Goal: Information Seeking & Learning: Check status

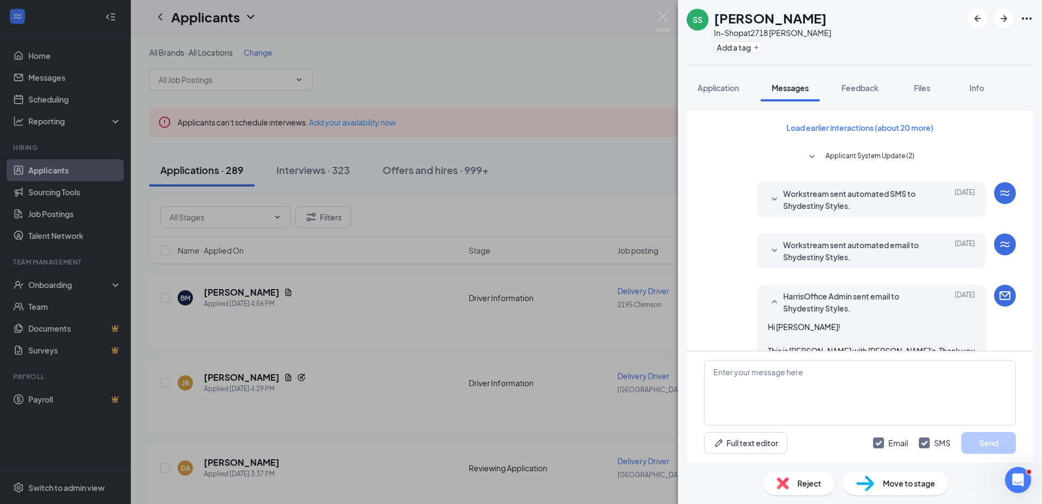
scroll to position [681, 0]
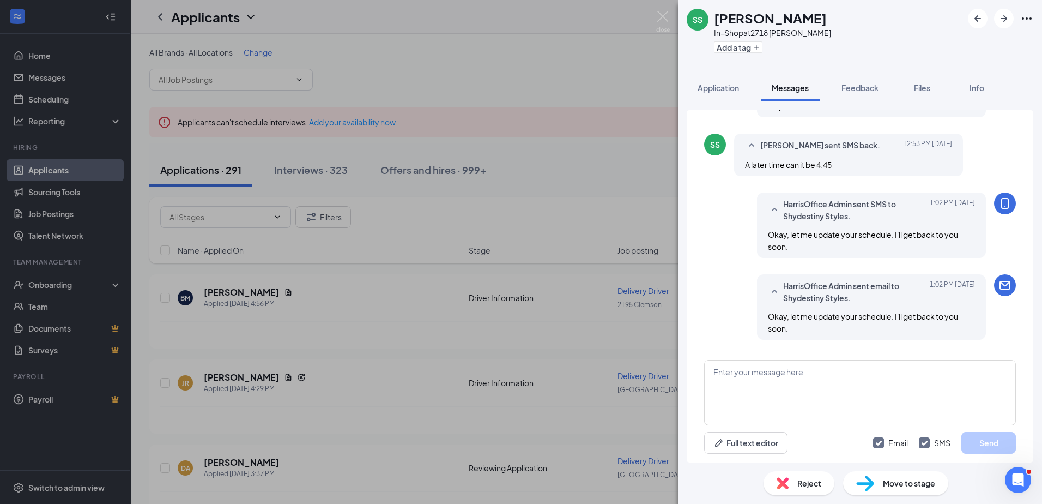
click at [600, 137] on div "SS Shydestiny Styles In-Shop at 2718 [PERSON_NAME] Add a tag Application Messag…" at bounding box center [521, 252] width 1042 height 504
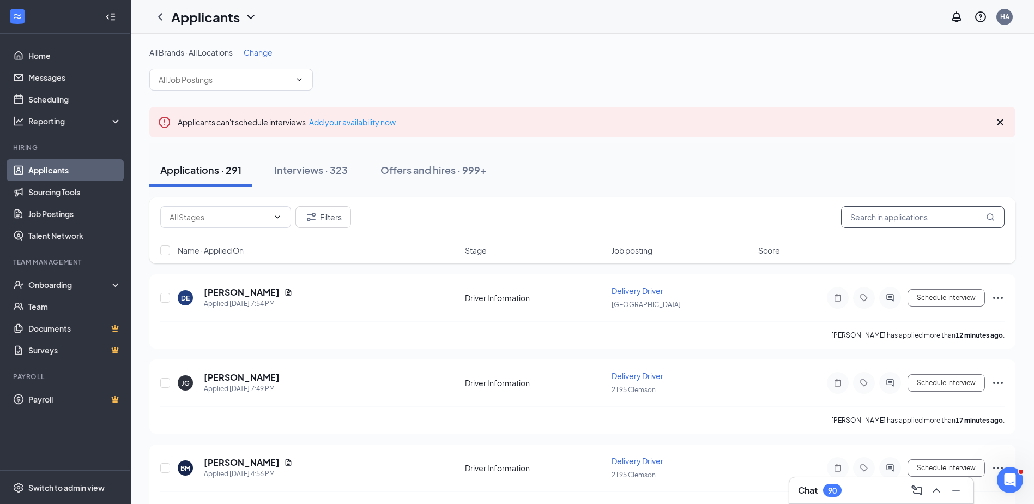
click at [933, 216] on input "text" at bounding box center [923, 217] width 164 height 22
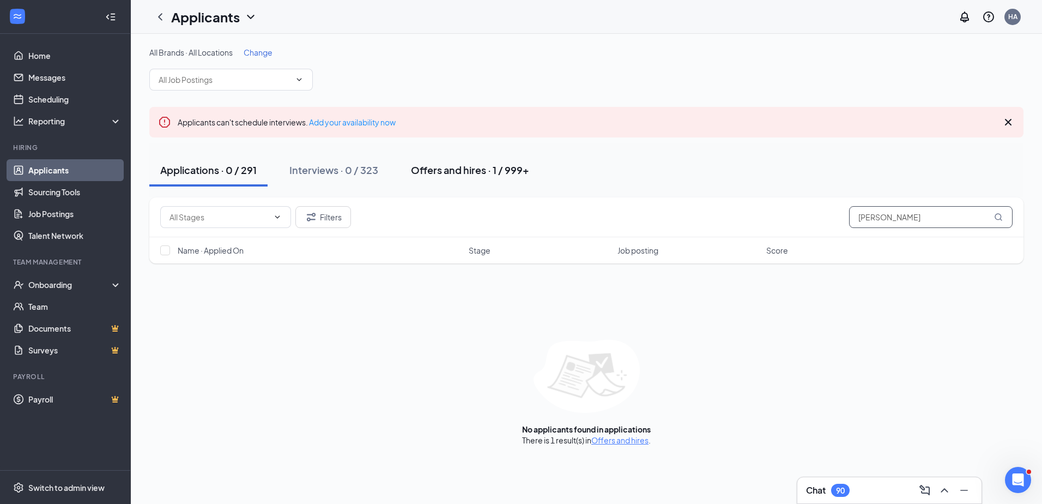
type input "[PERSON_NAME]"
click at [504, 168] on div "Offers and hires · 1 / 999+" at bounding box center [470, 170] width 118 height 14
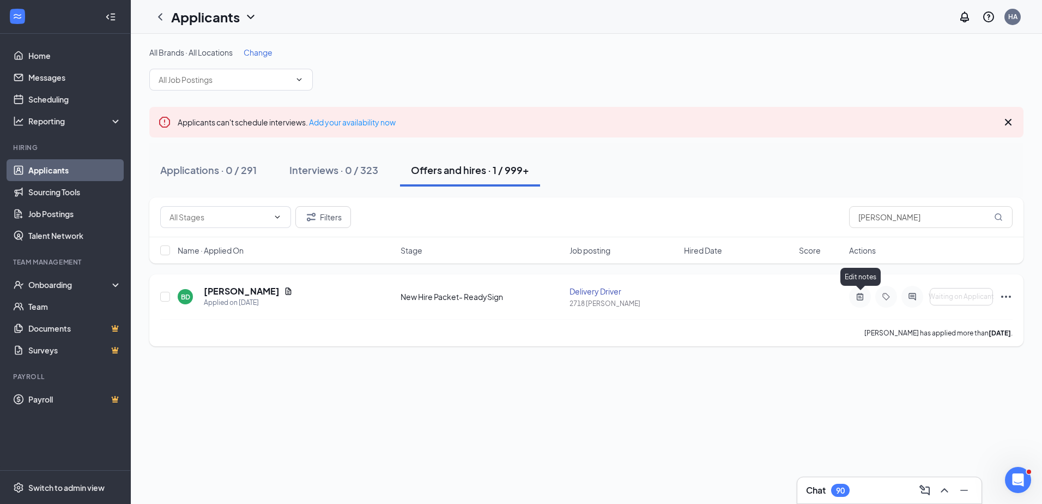
click at [862, 295] on icon "ActiveNote" at bounding box center [860, 296] width 13 height 9
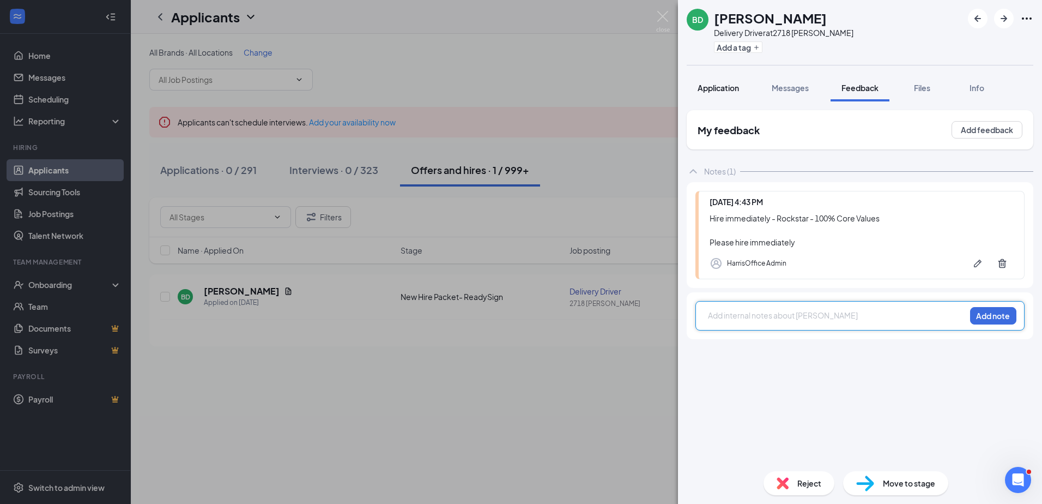
click at [721, 86] on span "Application" at bounding box center [718, 88] width 41 height 10
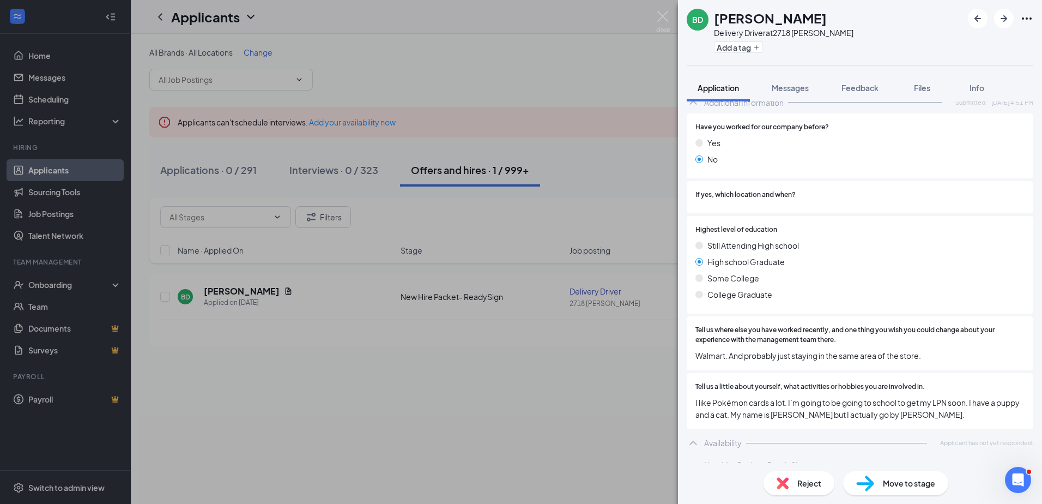
scroll to position [950, 0]
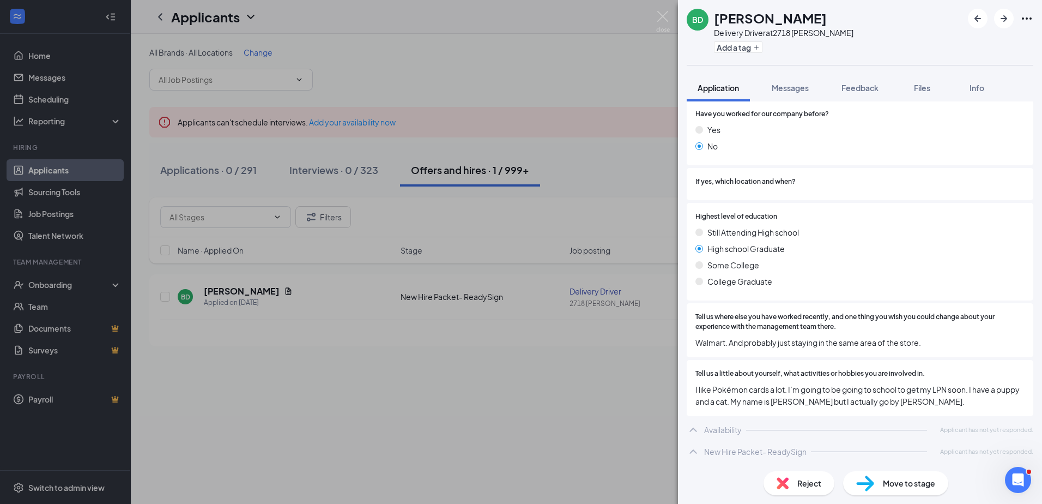
click at [698, 432] on icon "ChevronUp" at bounding box center [693, 429] width 13 height 13
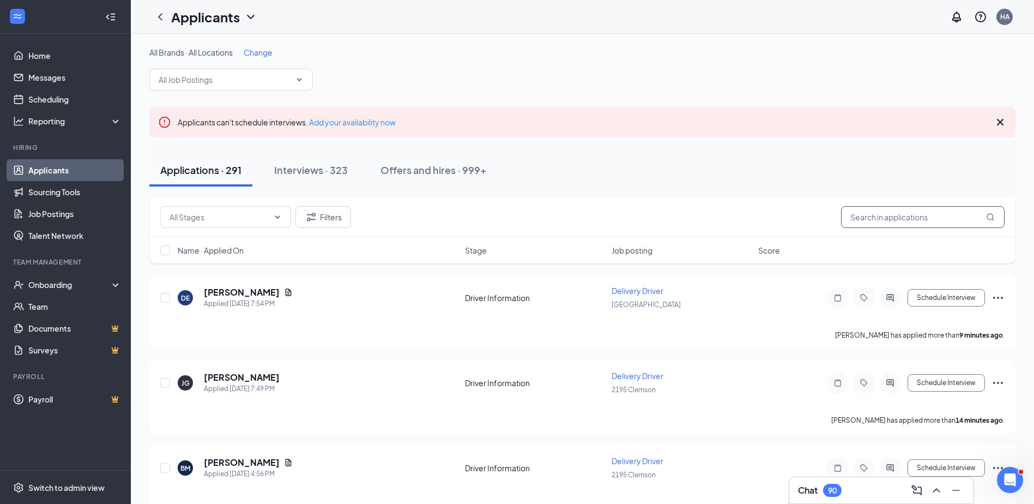
click at [891, 217] on input "text" at bounding box center [923, 217] width 164 height 22
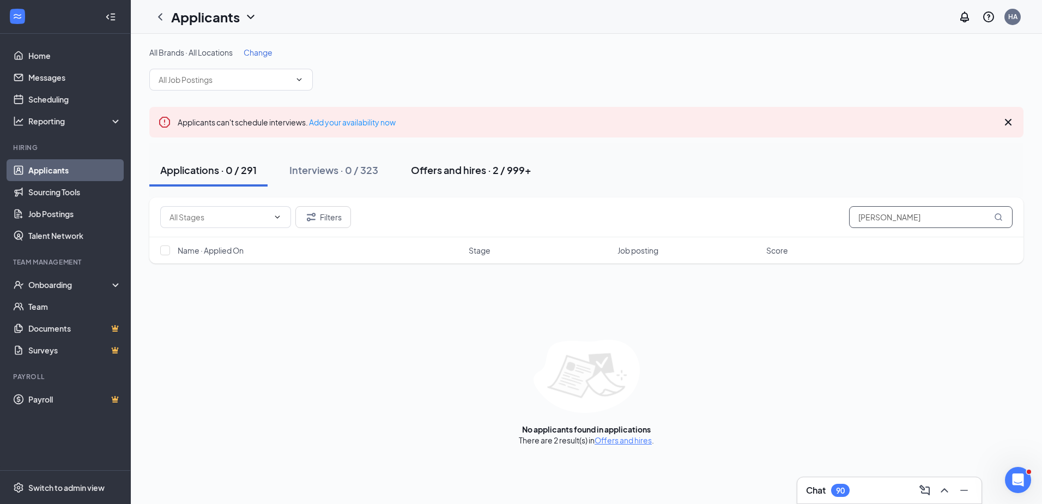
type input "joyner"
click at [475, 167] on div "Offers and hires · 2 / 999+" at bounding box center [471, 170] width 120 height 14
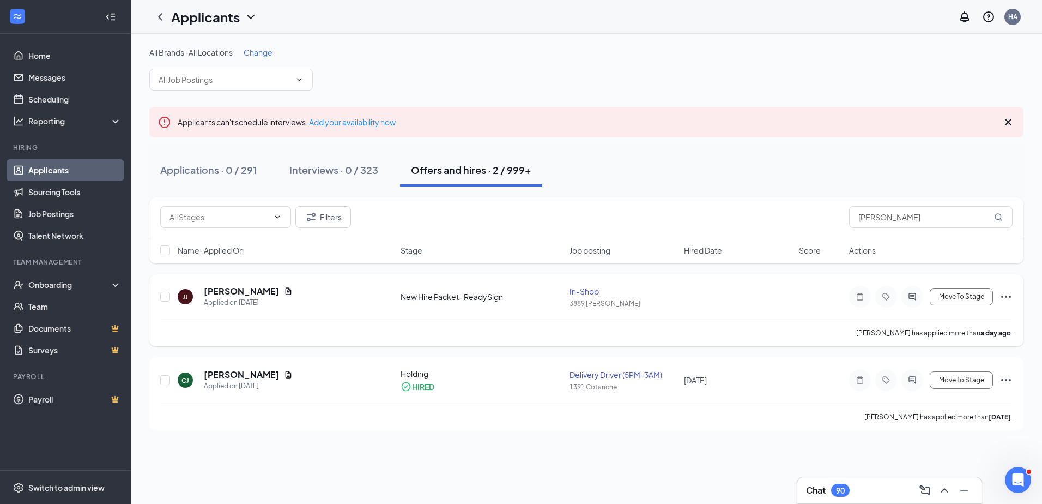
click at [863, 302] on div at bounding box center [860, 297] width 22 height 22
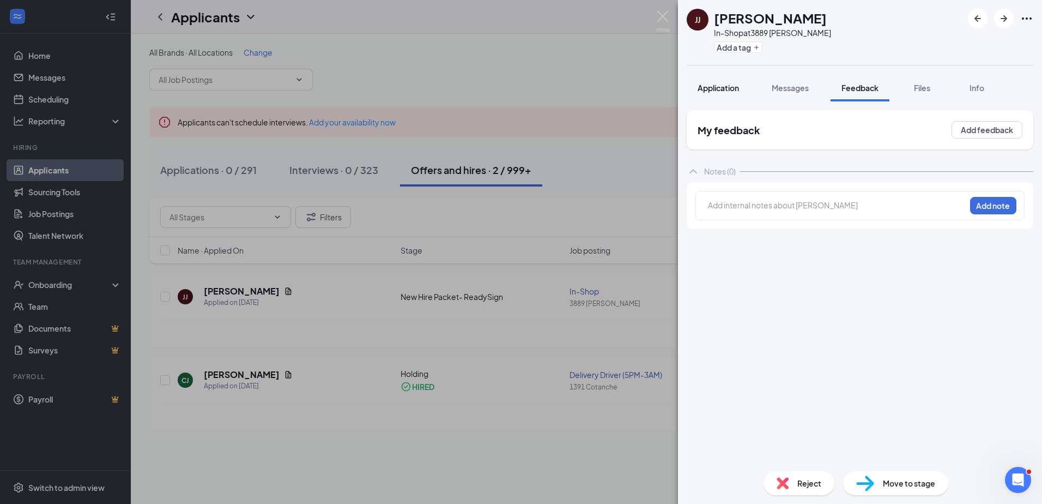
click at [717, 95] on button "Application" at bounding box center [718, 87] width 63 height 27
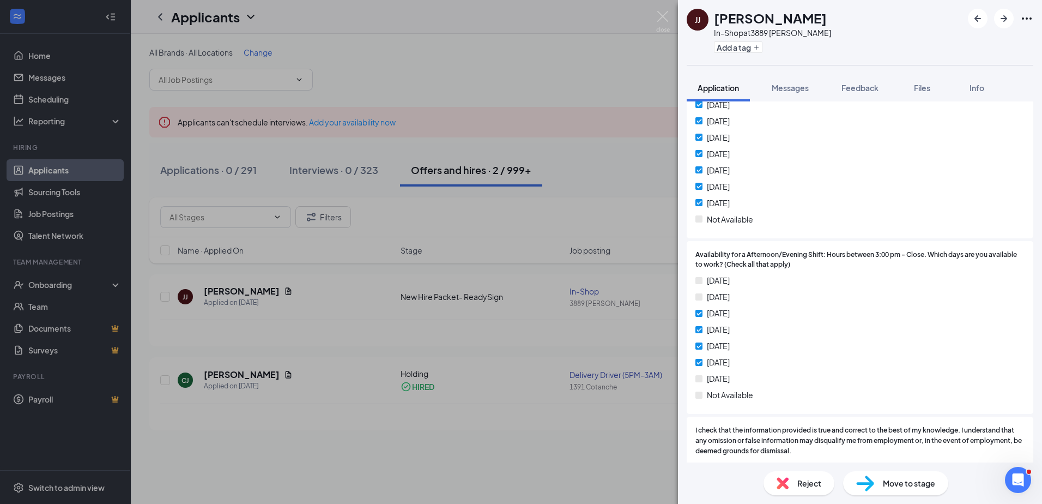
scroll to position [1379, 0]
